Goal: Check status: Check status

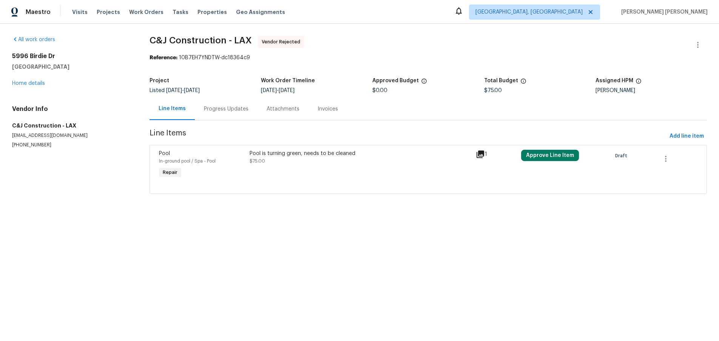
click at [482, 156] on icon at bounding box center [481, 155] width 8 height 8
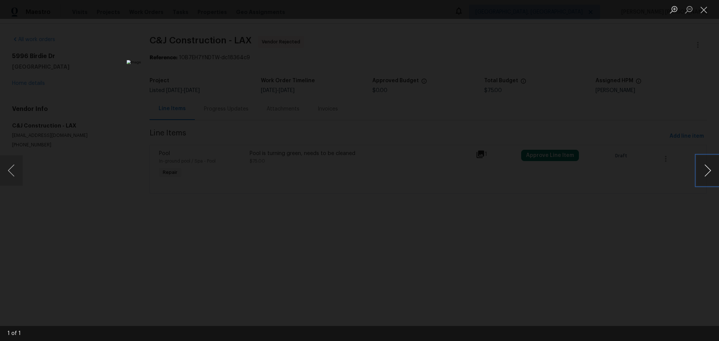
click at [700, 178] on button "Next image" at bounding box center [708, 171] width 23 height 30
click at [714, 175] on button "Next image" at bounding box center [708, 171] width 23 height 30
click at [572, 241] on div "Lightbox" at bounding box center [359, 170] width 719 height 341
click at [571, 241] on div "Lightbox" at bounding box center [359, 170] width 719 height 341
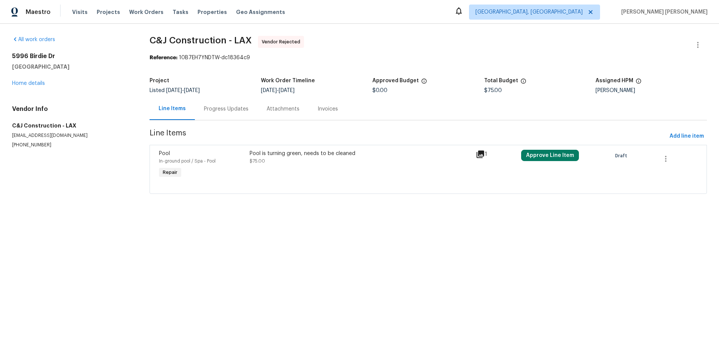
drag, startPoint x: 225, startPoint y: 109, endPoint x: 227, endPoint y: 115, distance: 6.6
click at [225, 109] on div "Progress Updates" at bounding box center [226, 109] width 45 height 8
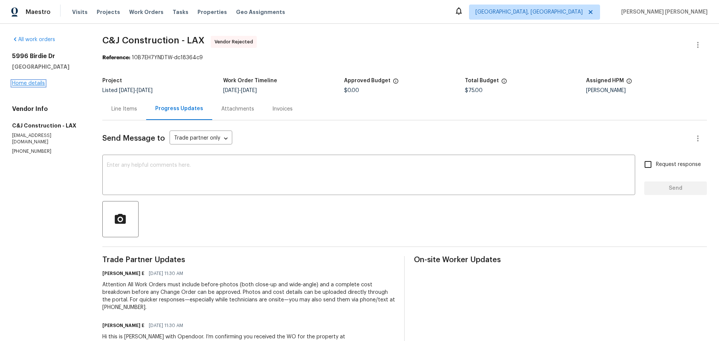
click at [37, 84] on link "Home details" at bounding box center [28, 83] width 33 height 5
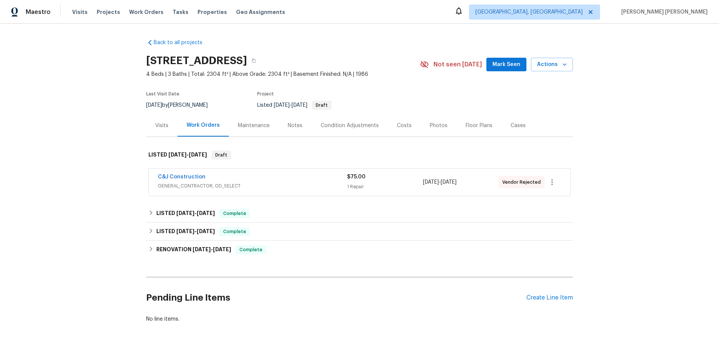
click at [517, 128] on div "Cases" at bounding box center [518, 126] width 15 height 8
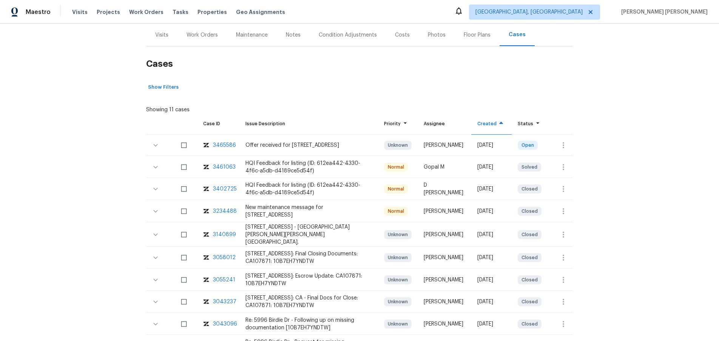
scroll to position [88, 0]
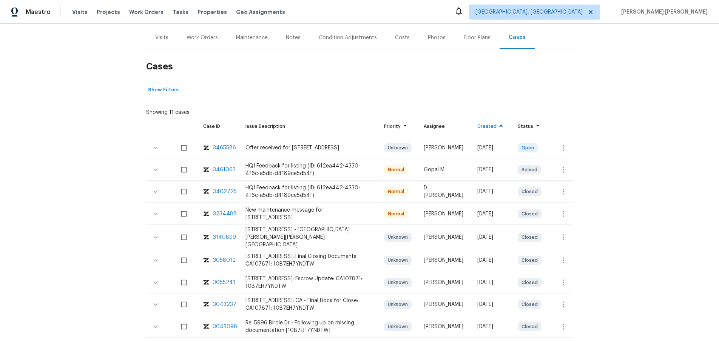
click at [216, 144] on td "3465586" at bounding box center [218, 147] width 42 height 21
click at [221, 147] on div "3465586" at bounding box center [224, 148] width 23 height 8
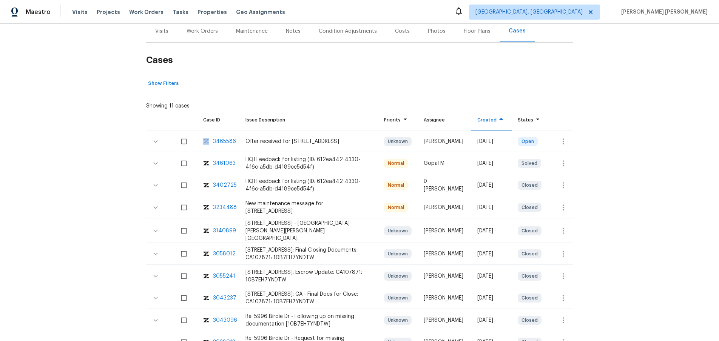
scroll to position [0, 0]
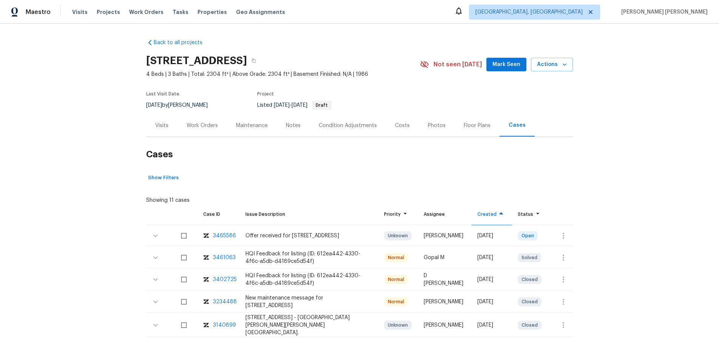
click at [216, 130] on div "Work Orders" at bounding box center [202, 125] width 49 height 22
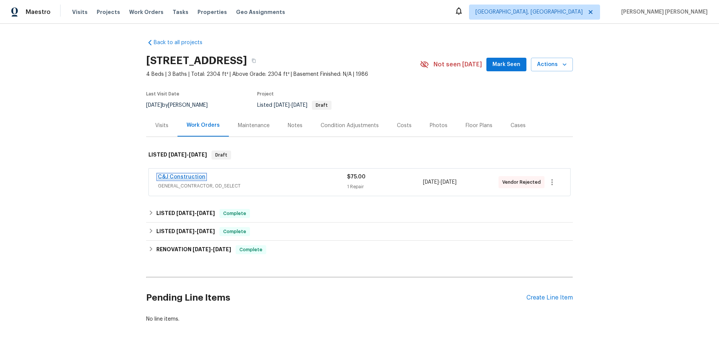
click at [189, 177] on link "C&J Construction" at bounding box center [182, 177] width 48 height 5
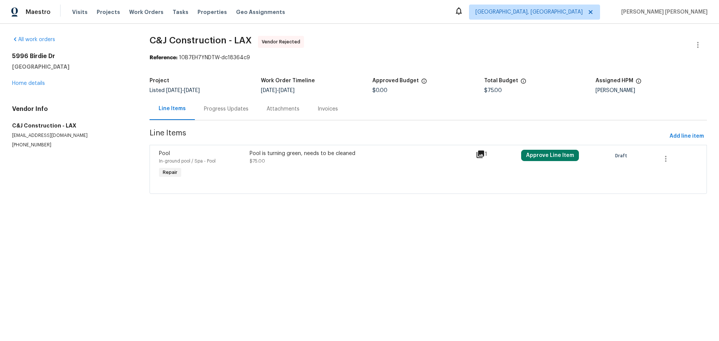
click at [232, 110] on div "Progress Updates" at bounding box center [226, 109] width 45 height 8
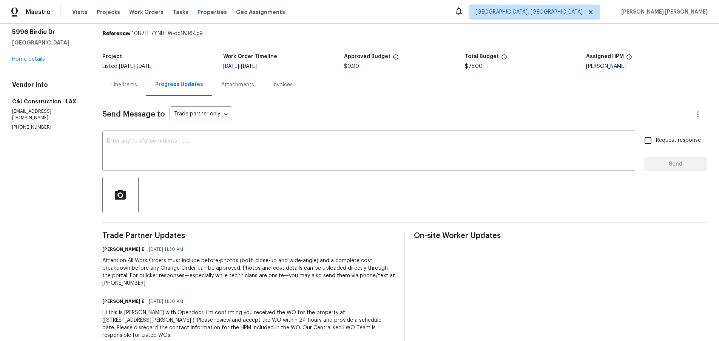
scroll to position [36, 0]
